Goal: Information Seeking & Learning: Learn about a topic

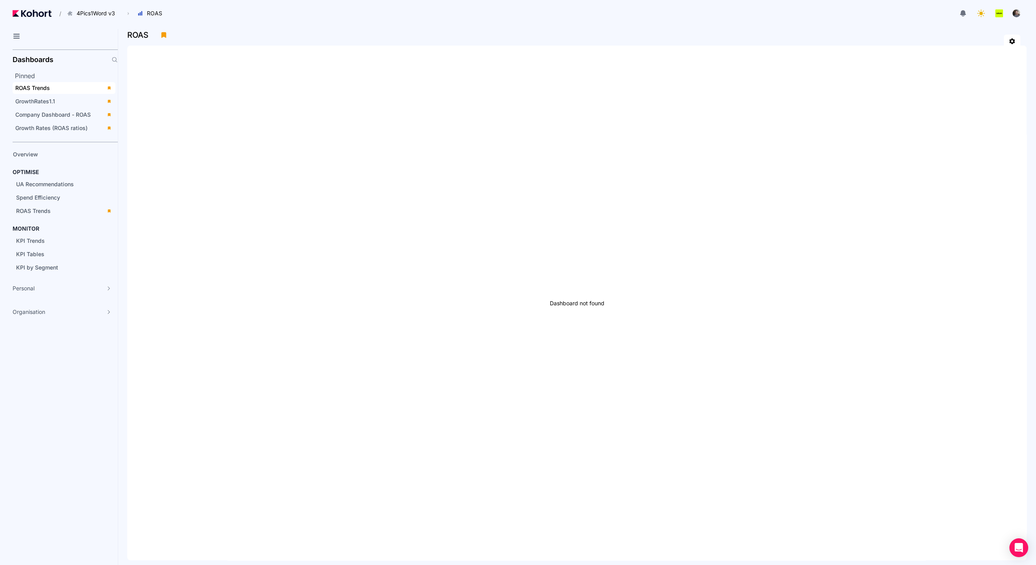
click at [57, 93] on span "ROAS Trends" at bounding box center [64, 88] width 103 height 12
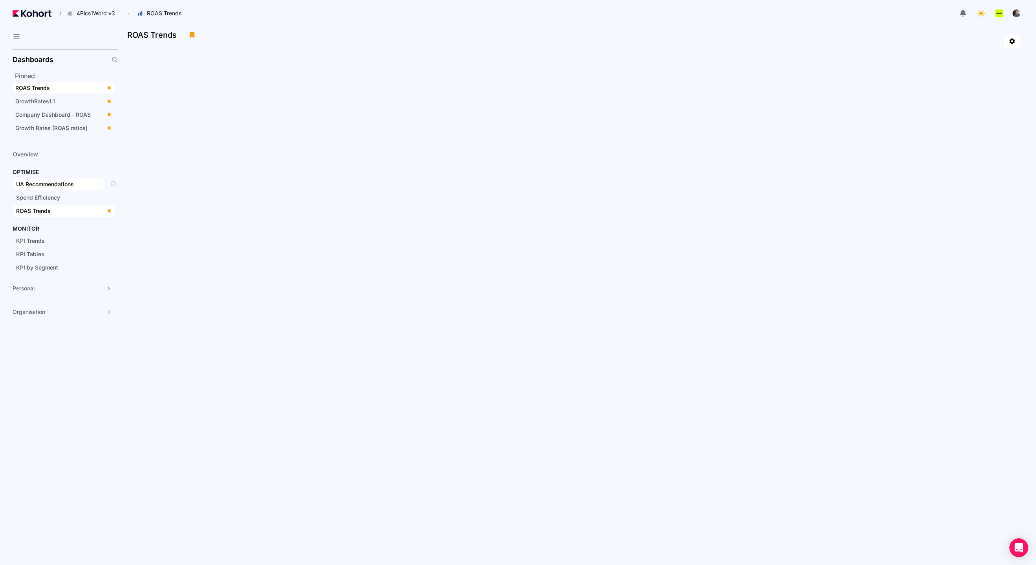
click at [66, 181] on span "UA Recommendations" at bounding box center [45, 184] width 58 height 7
click at [77, 116] on span "Company Dashboard - ROAS" at bounding box center [52, 114] width 75 height 7
click at [67, 186] on span "UA Recommendations" at bounding box center [58, 184] width 91 height 12
click at [61, 125] on span "Growth Rates (ROAS ratios)" at bounding box center [51, 128] width 72 height 7
click at [49, 183] on span "UA Recommendations" at bounding box center [45, 184] width 58 height 7
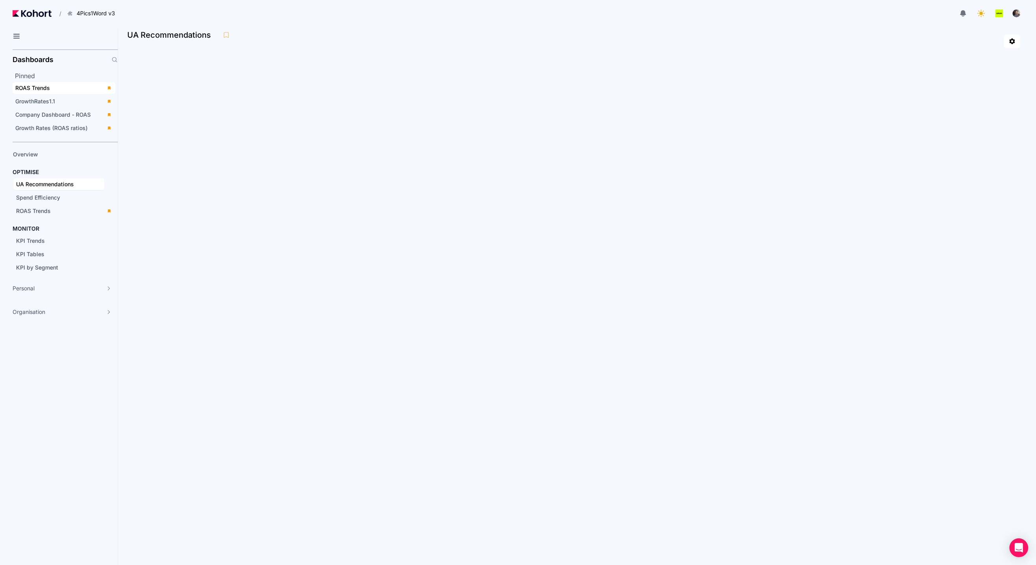
click at [37, 91] on div "ROAS Trends" at bounding box center [58, 88] width 86 height 8
click at [53, 99] on span "GrowthRates1.1" at bounding box center [35, 101] width 40 height 7
click at [64, 115] on span "Company Dashboard - ROAS" at bounding box center [52, 114] width 75 height 7
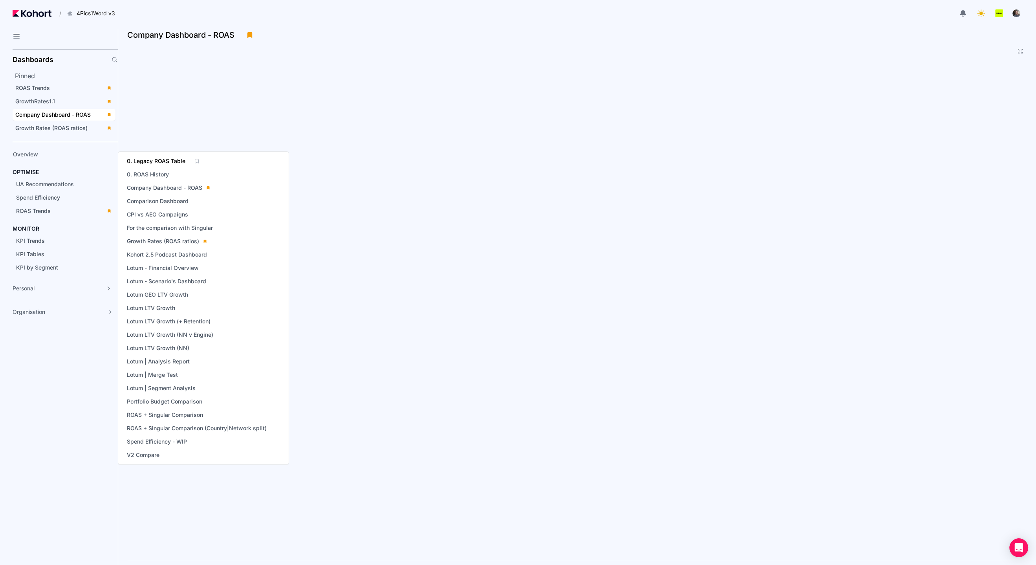
click at [178, 161] on span "0. Legacy ROAS Table" at bounding box center [156, 161] width 59 height 8
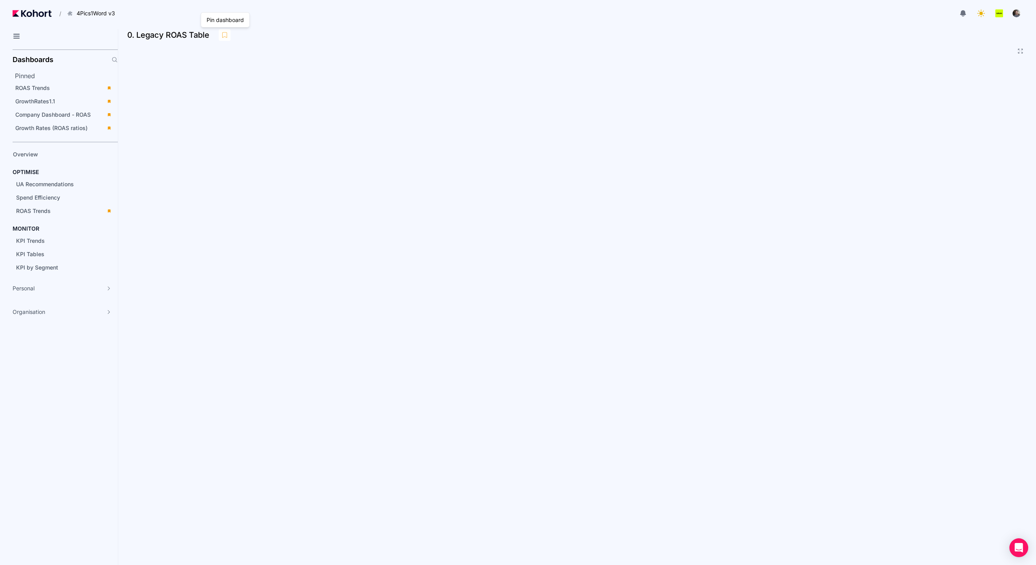
click at [225, 38] on icon at bounding box center [224, 34] width 7 height 7
